Goal: Obtain resource: Obtain resource

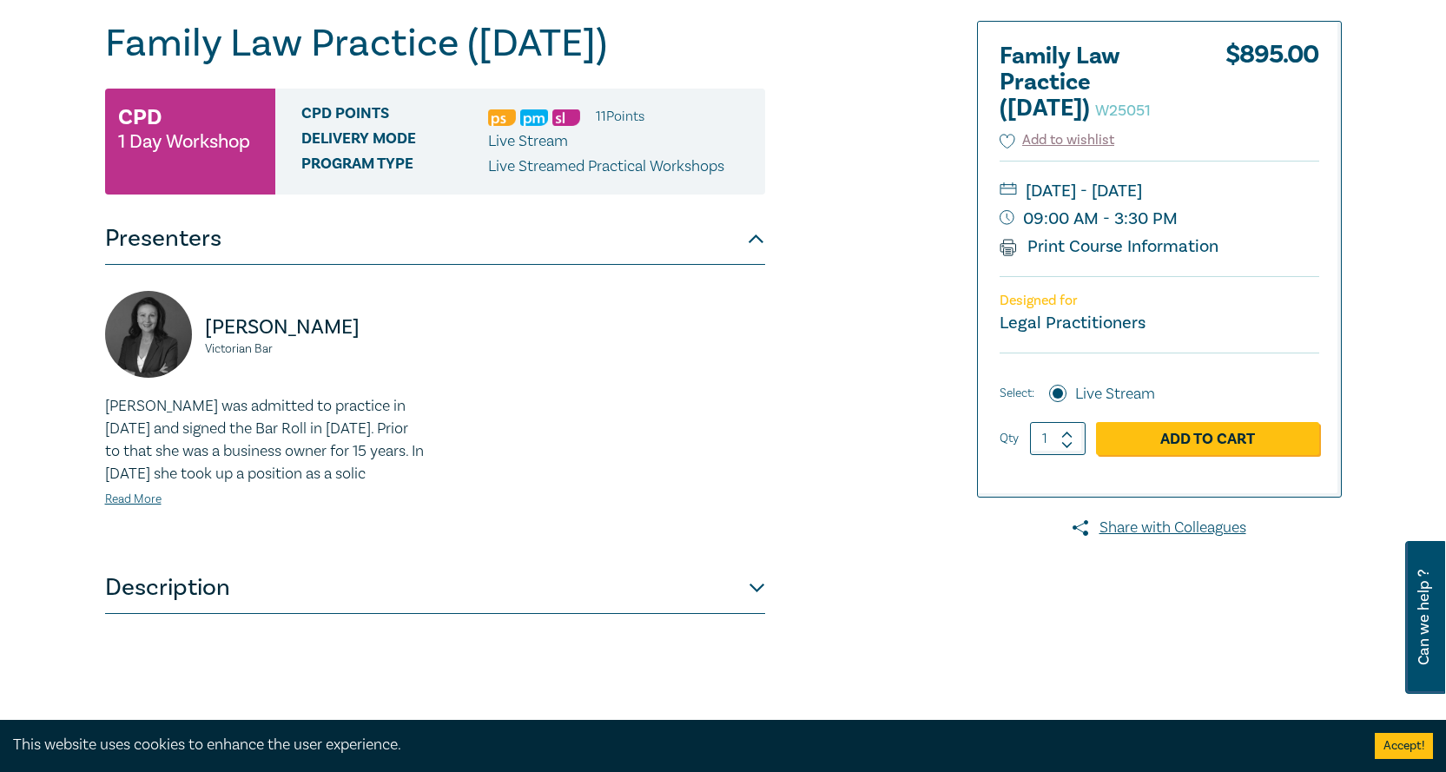
scroll to position [261, 0]
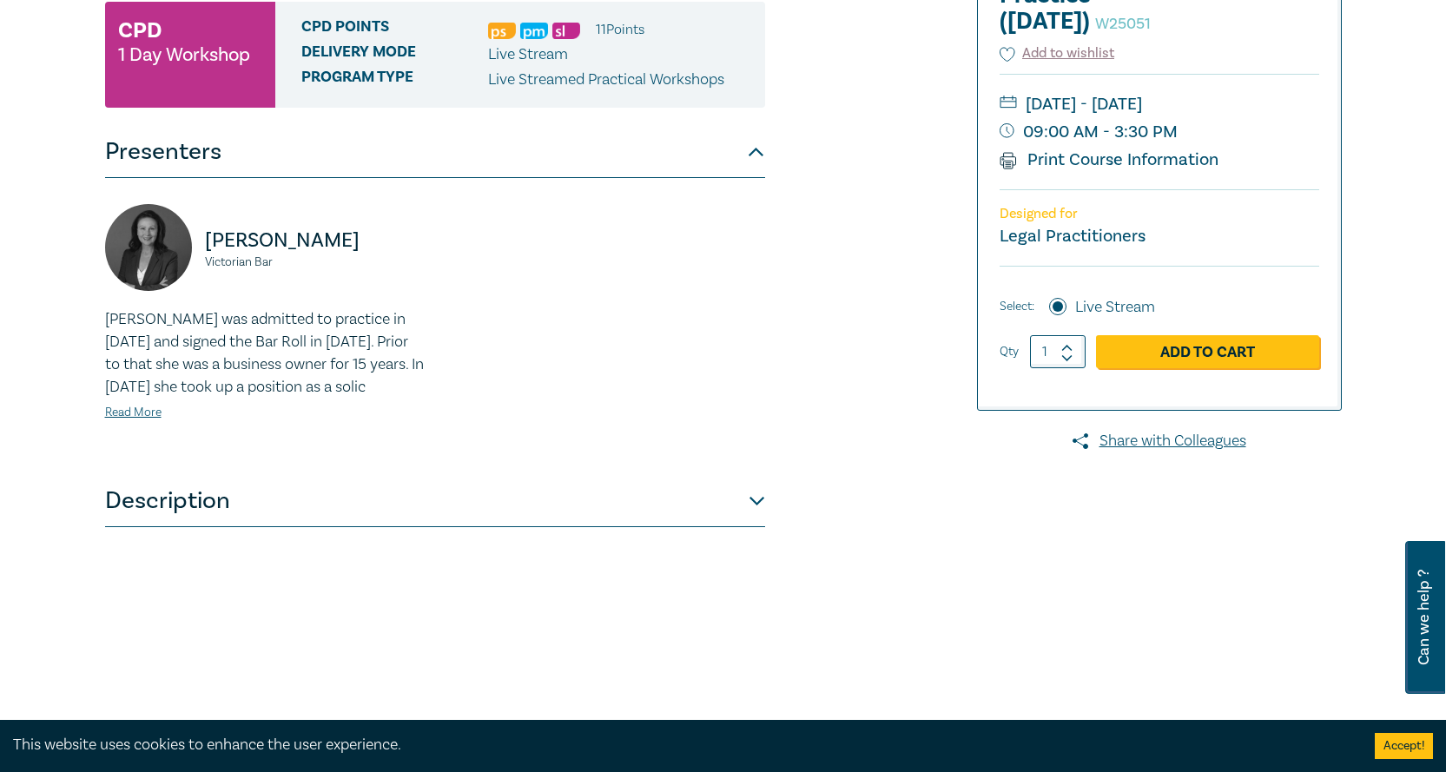
click at [756, 527] on button "Description" at bounding box center [435, 501] width 660 height 52
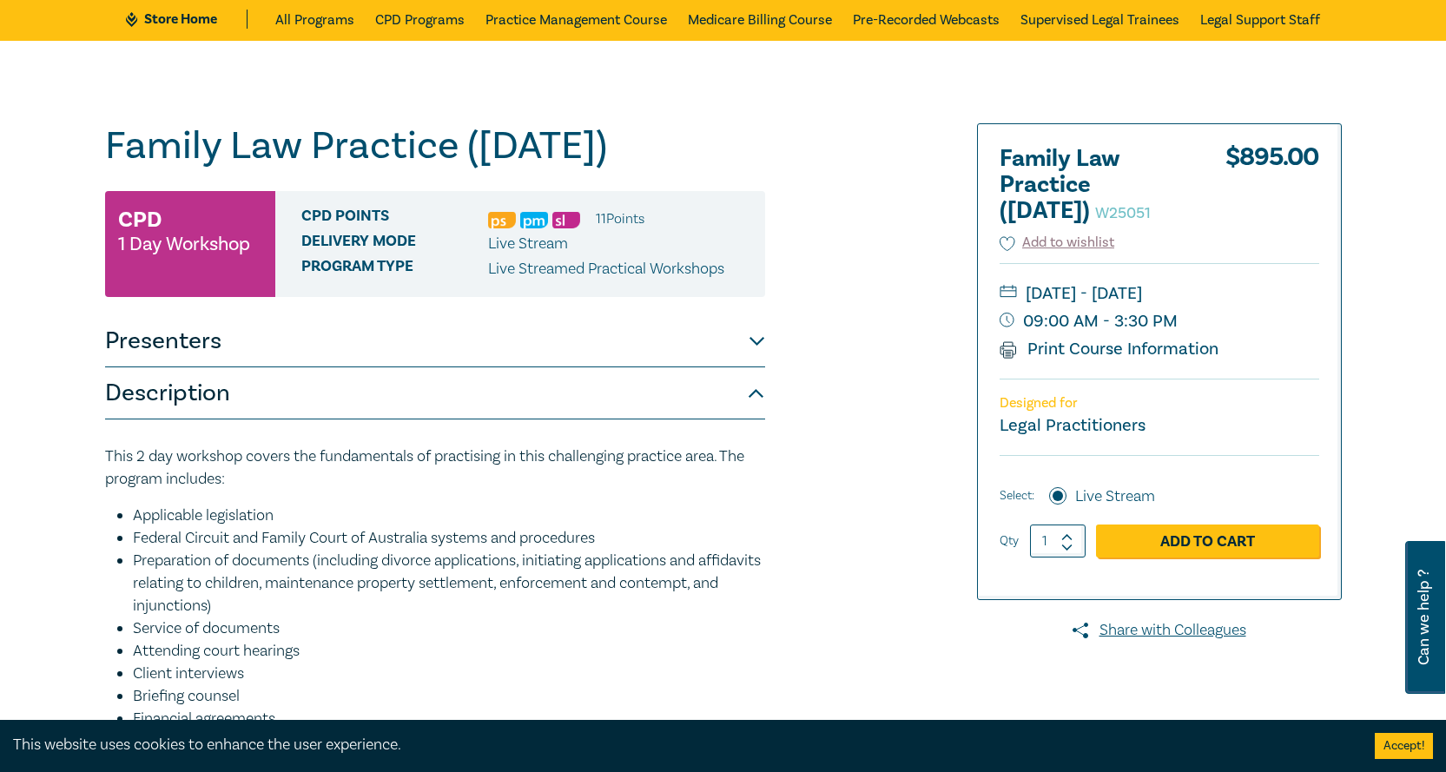
scroll to position [0, 0]
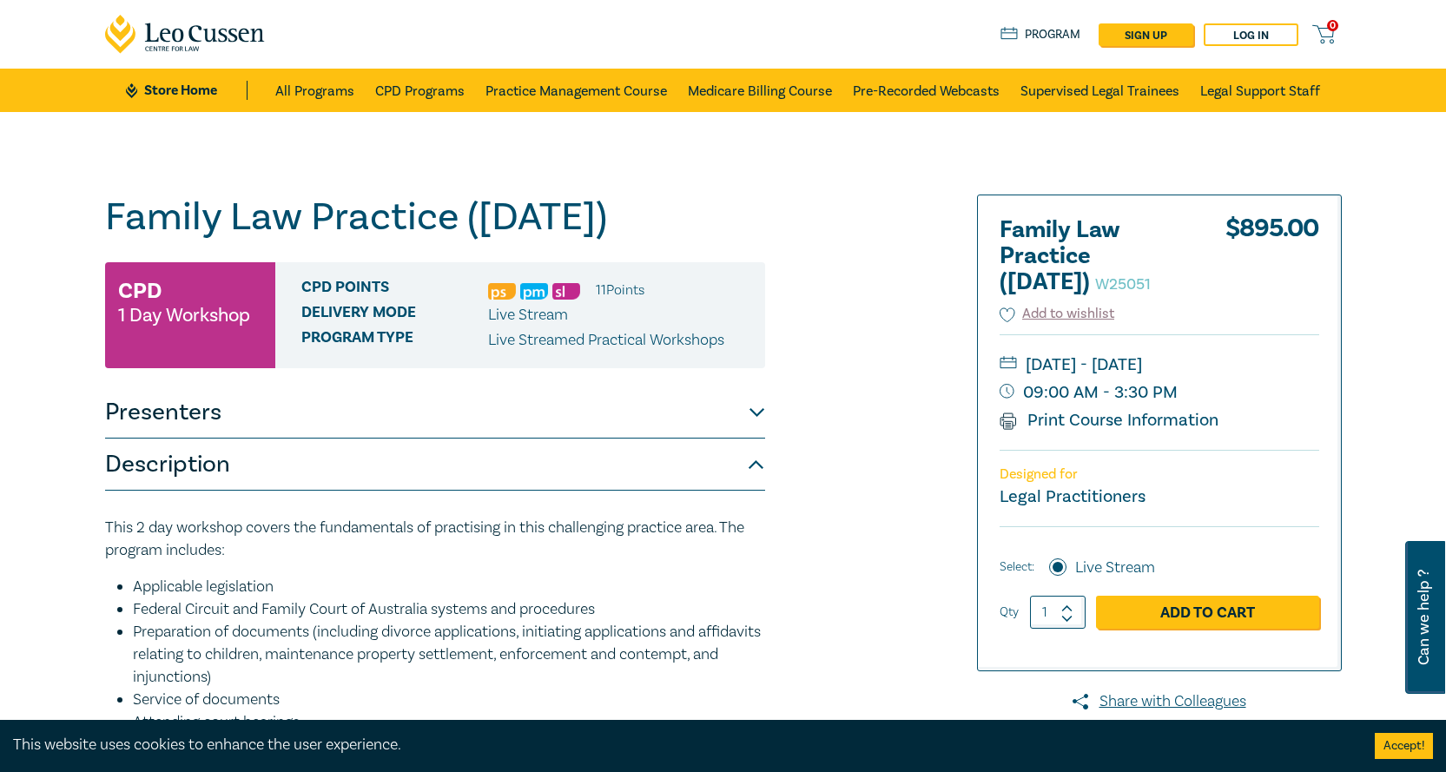
click at [754, 439] on button "Presenters" at bounding box center [435, 412] width 660 height 52
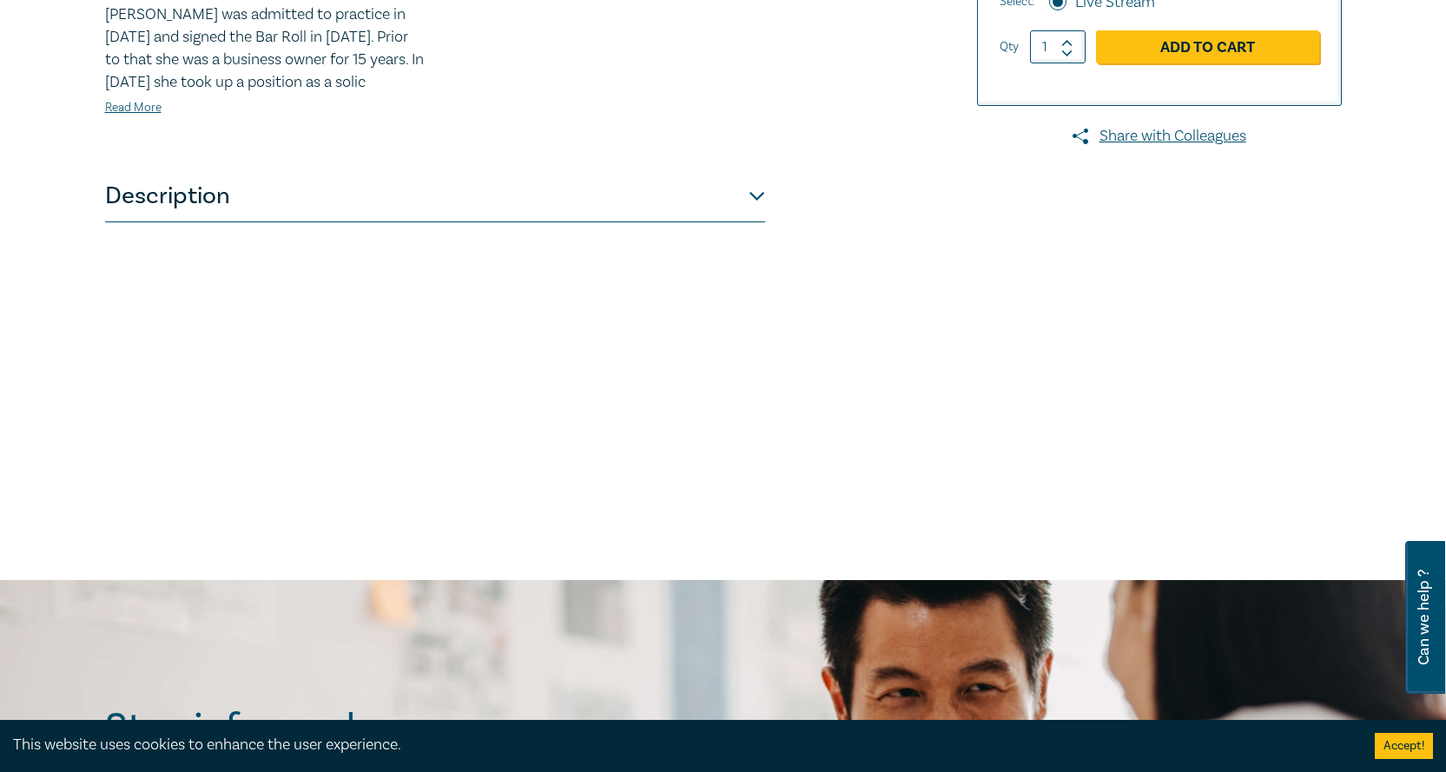
scroll to position [608, 0]
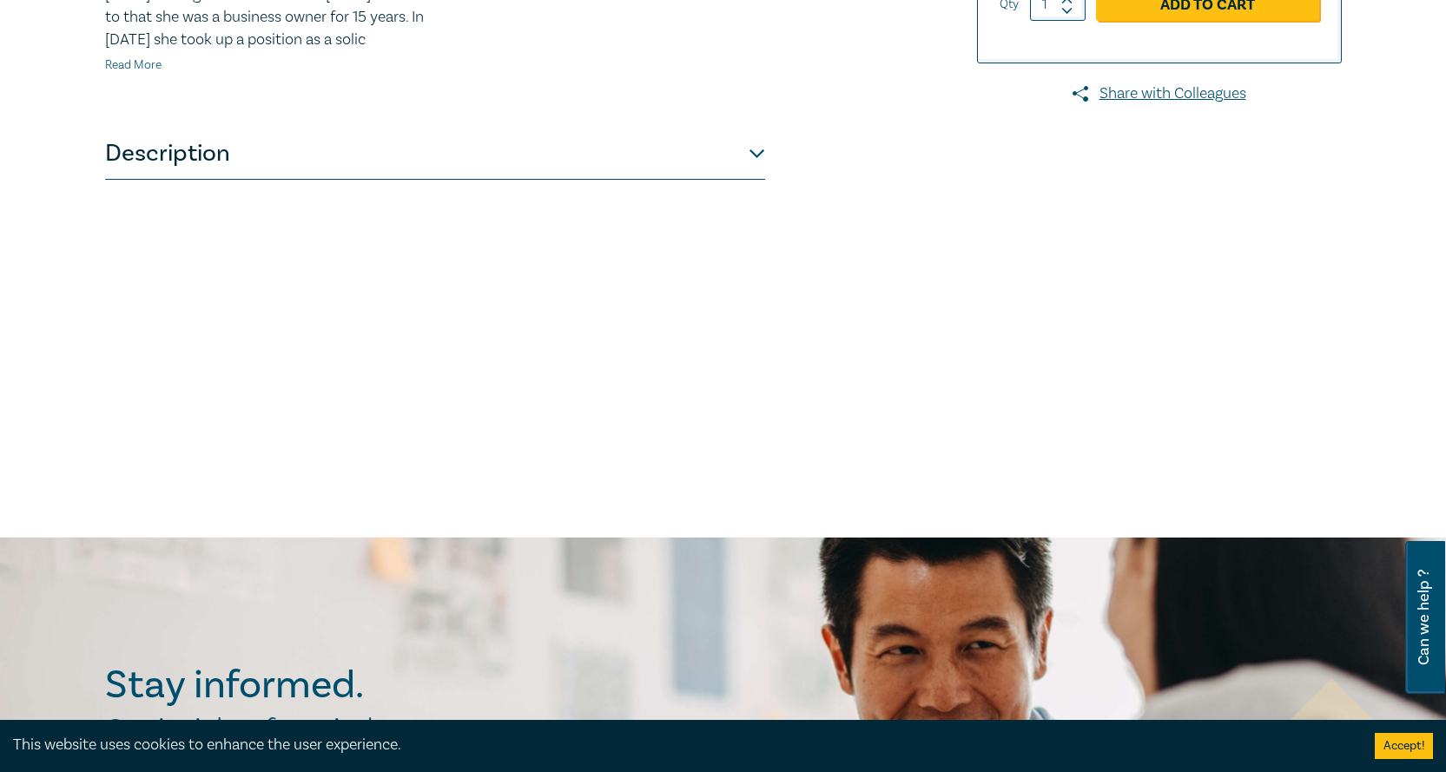
click at [135, 73] on link "Read More" at bounding box center [133, 65] width 56 height 16
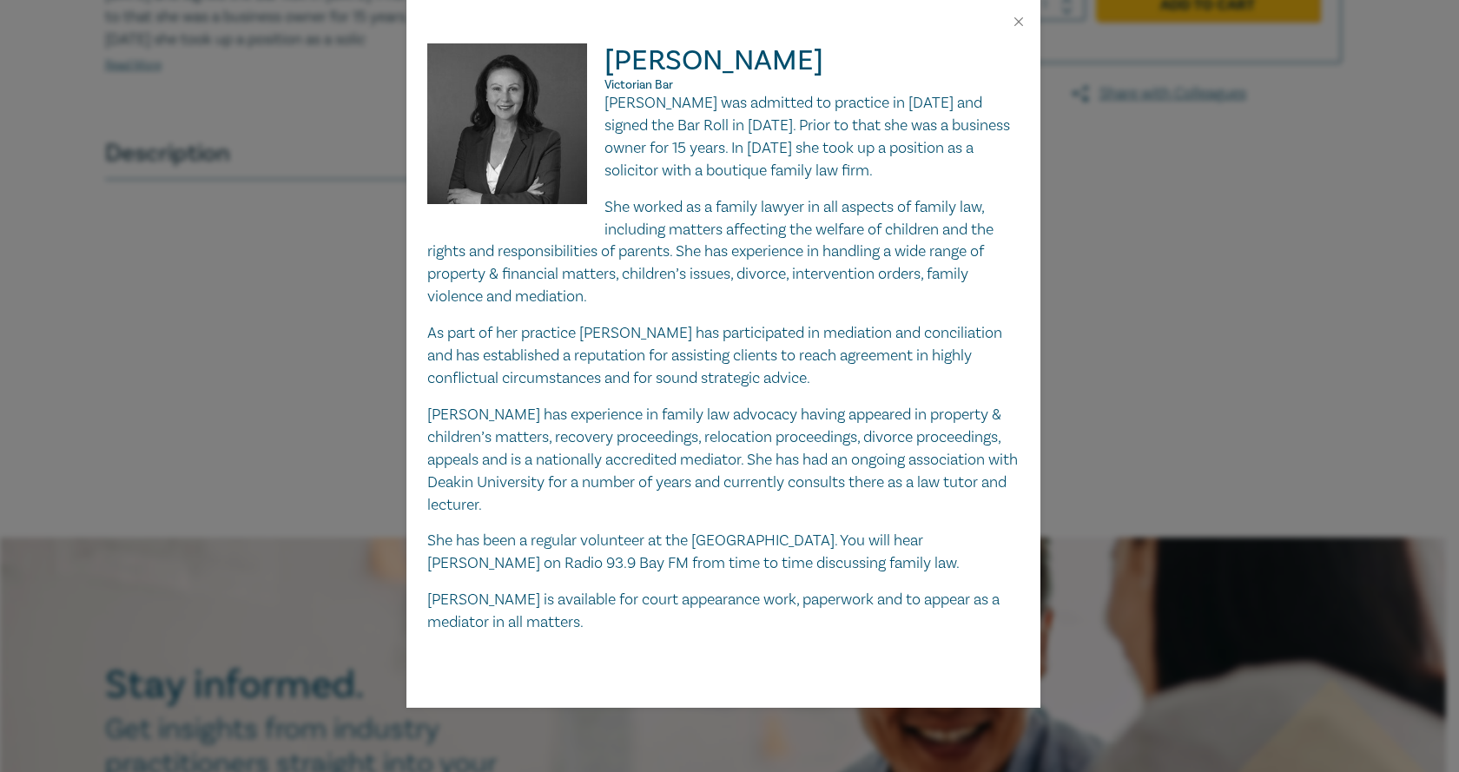
click at [262, 308] on div "[PERSON_NAME] Victorian Bar [PERSON_NAME] was admitted to practice in [DATE] an…" at bounding box center [729, 386] width 1459 height 772
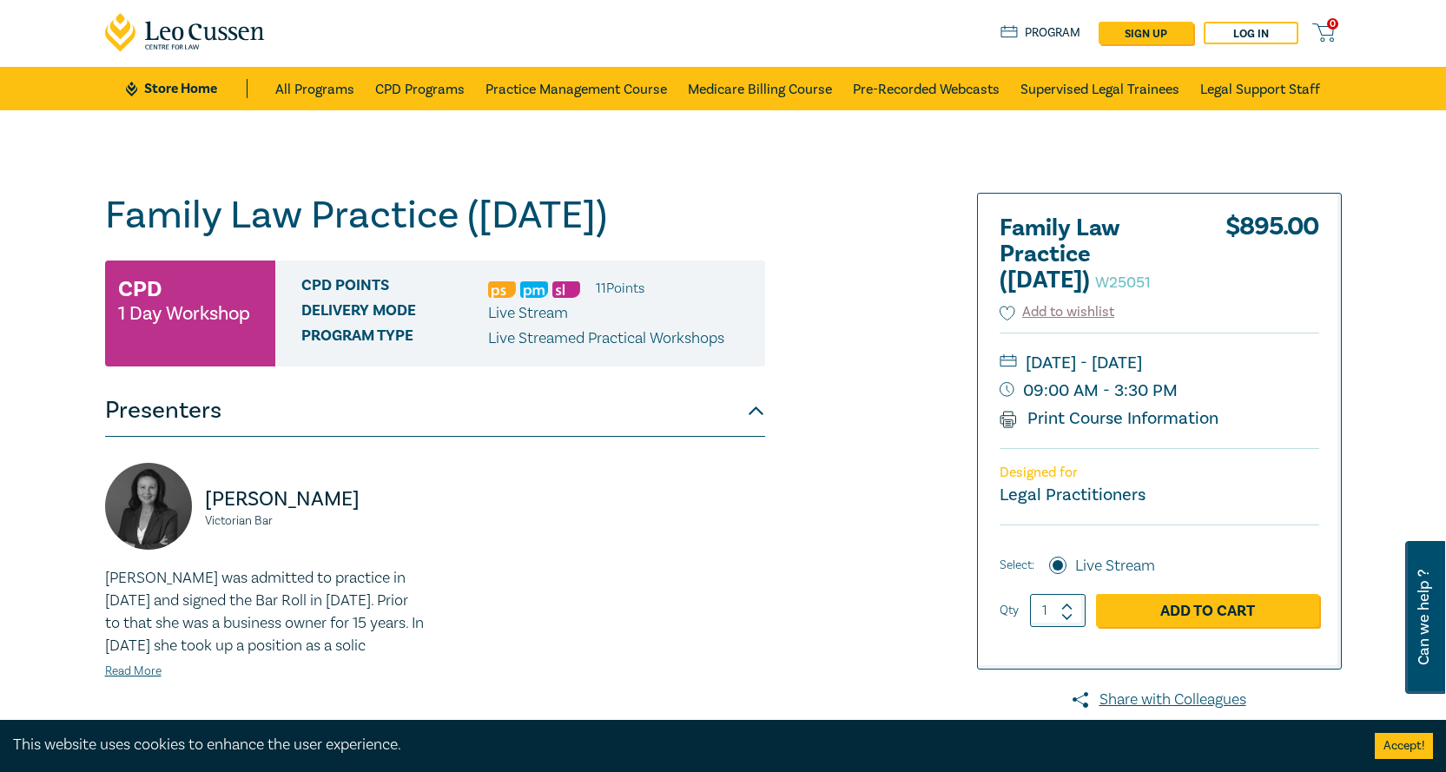
scroll to position [0, 0]
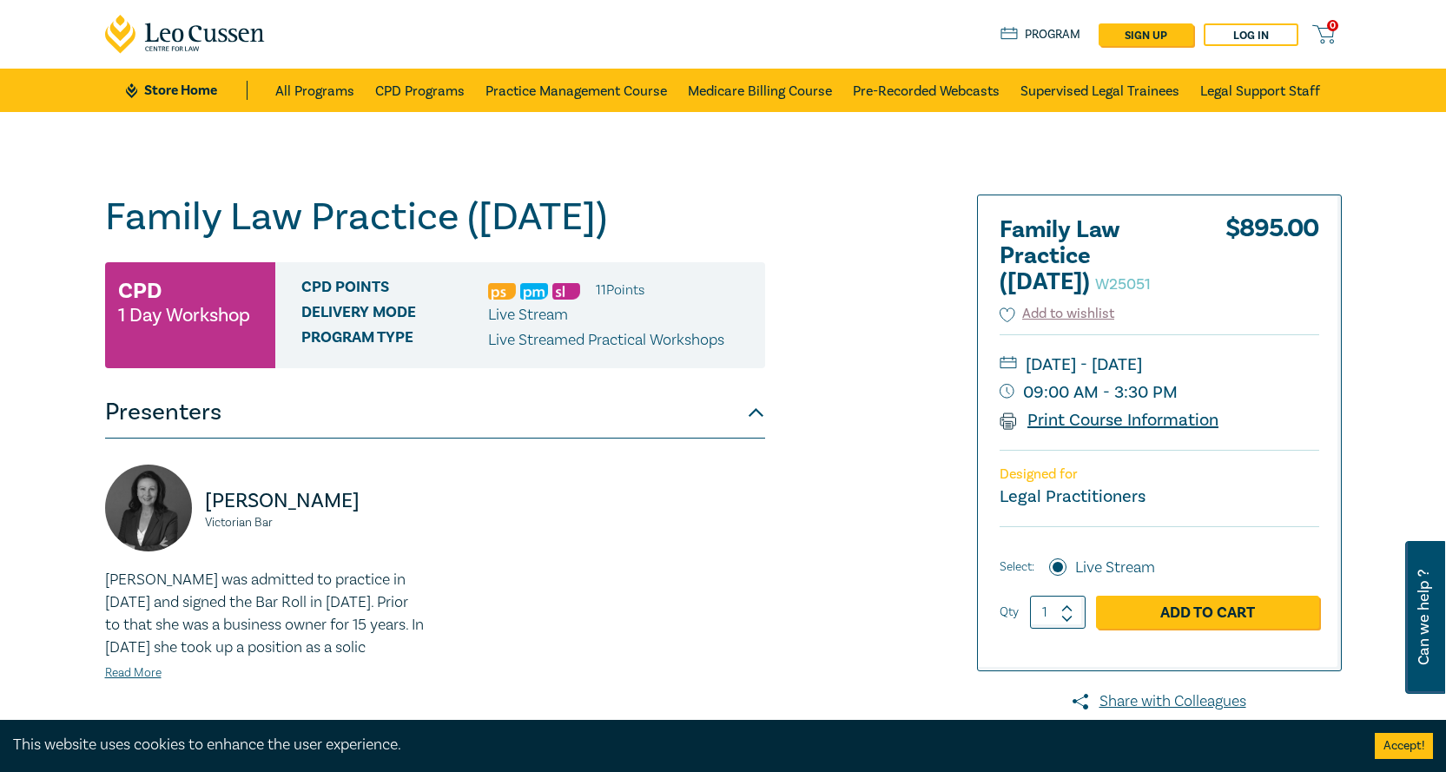
click at [1053, 432] on link "Print Course Information" at bounding box center [1110, 420] width 220 height 23
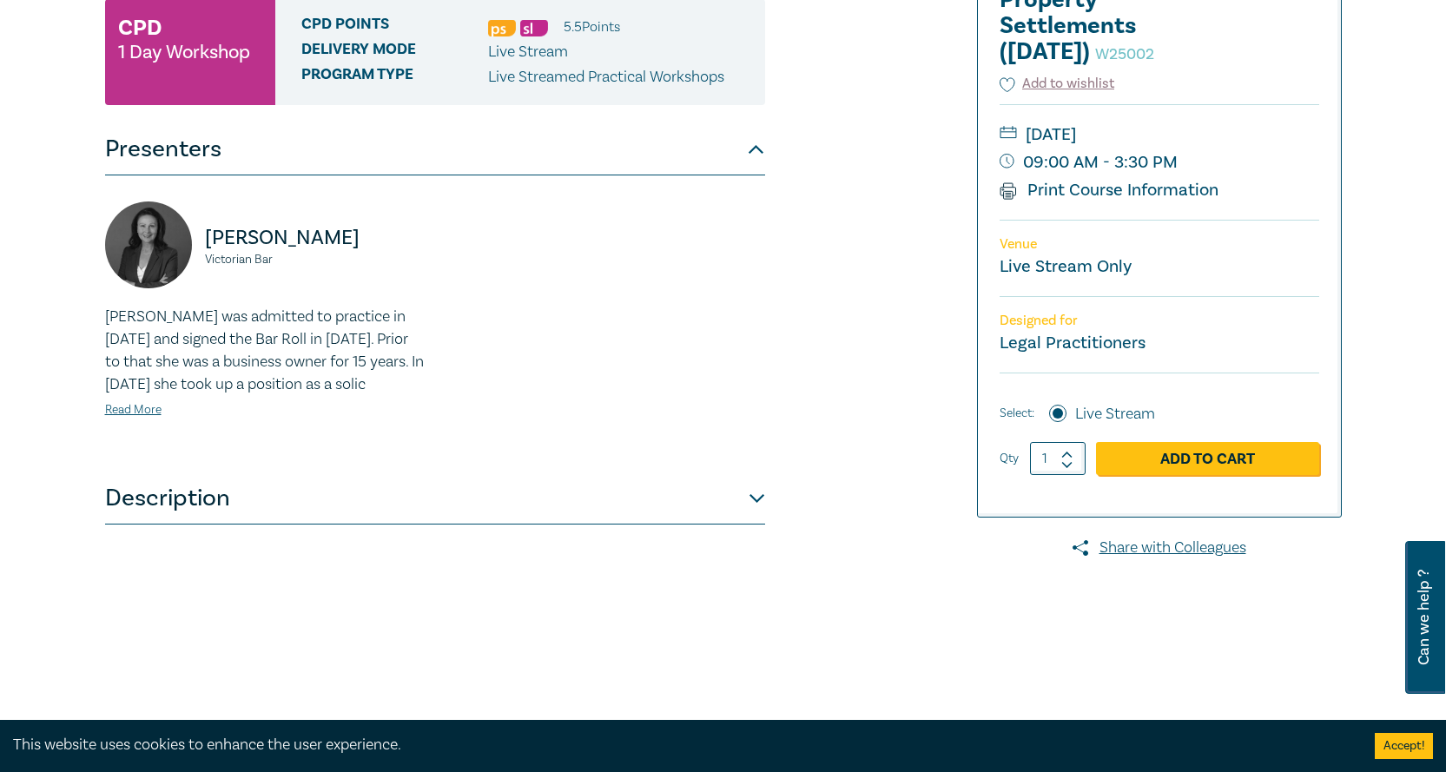
scroll to position [174, 0]
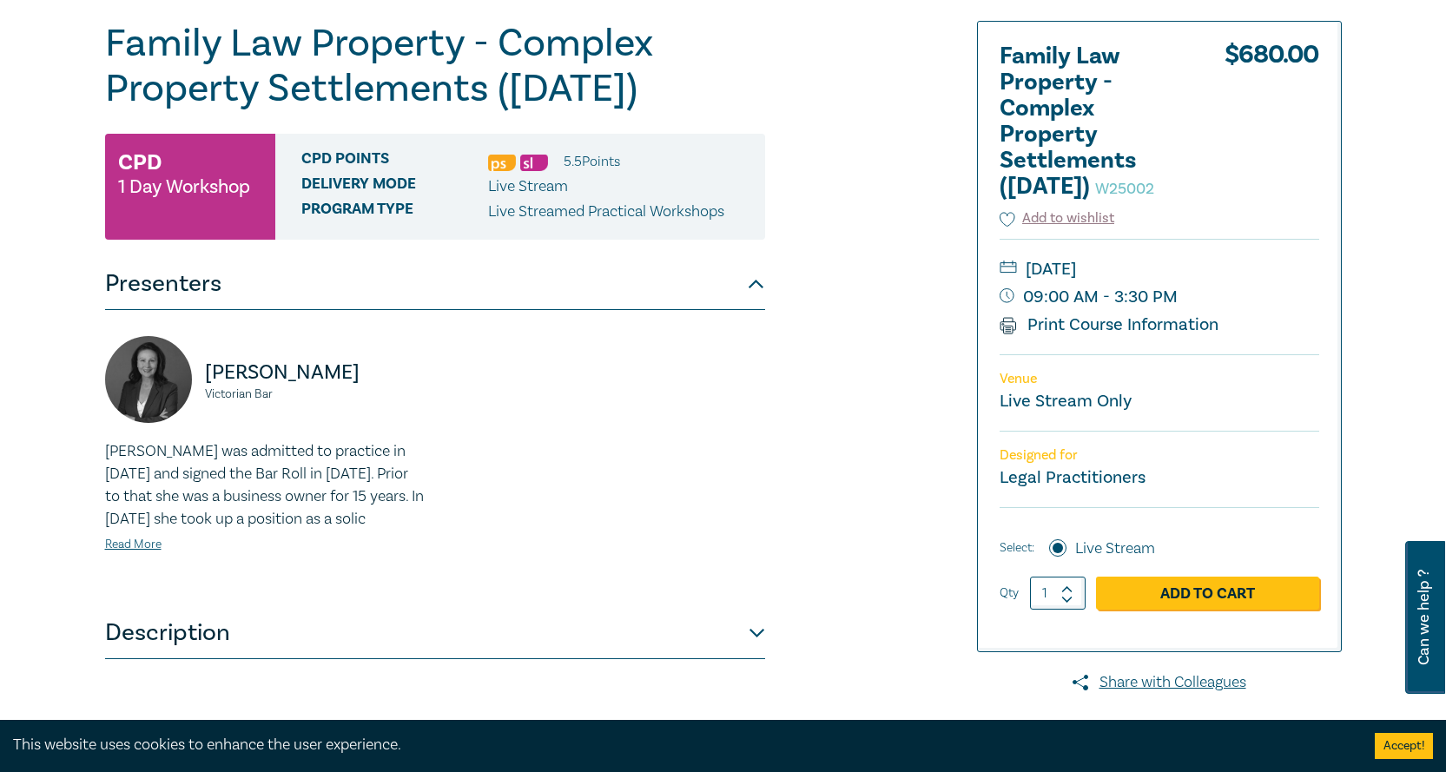
drag, startPoint x: 1046, startPoint y: 353, endPoint x: 1182, endPoint y: 589, distance: 272.7
click at [1046, 336] on link "Print Course Information" at bounding box center [1110, 325] width 220 height 23
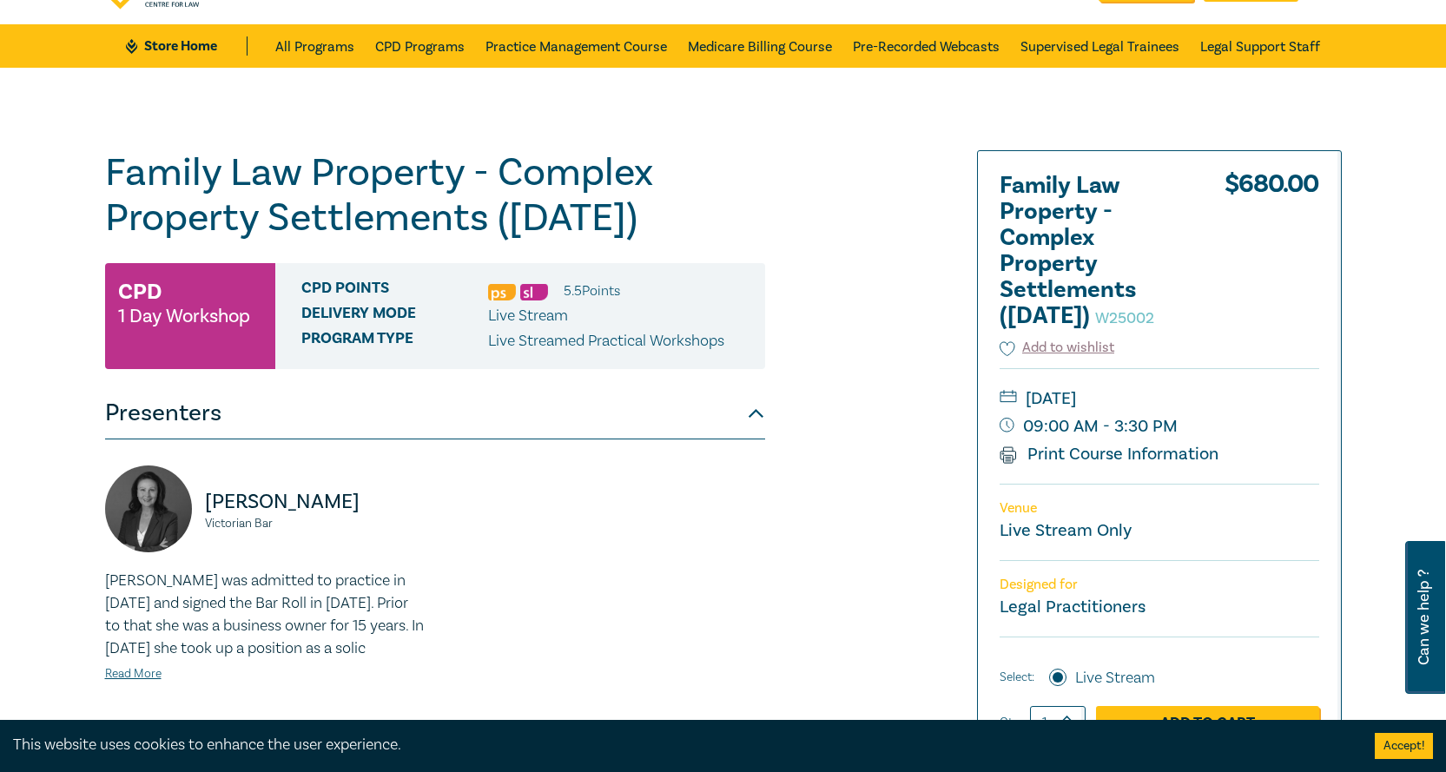
scroll to position [0, 0]
